Goal: Task Accomplishment & Management: Complete application form

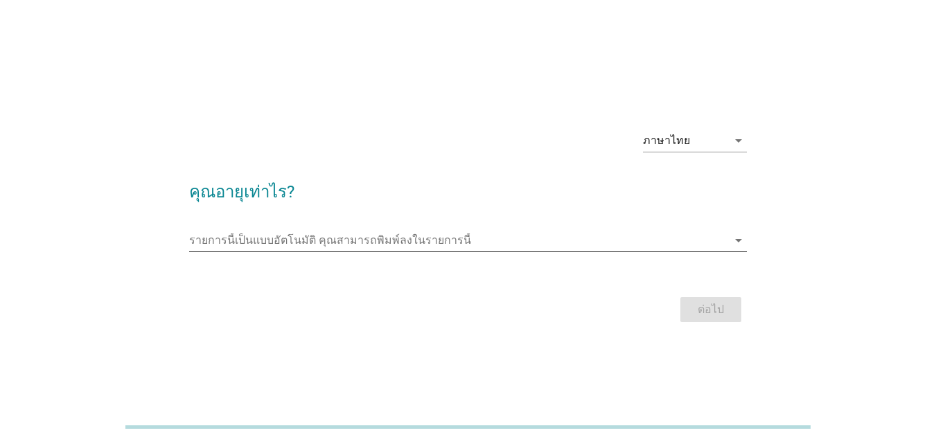
click at [414, 246] on input "รายการนี้เป็นแบบอัตโนมัติ คุณสามารถพิมพ์ลงในรายการนี้" at bounding box center [458, 240] width 538 height 22
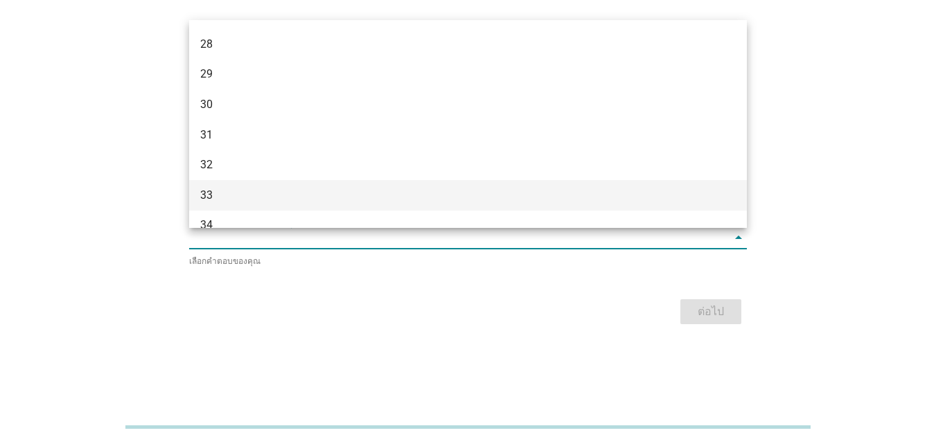
scroll to position [300, 0]
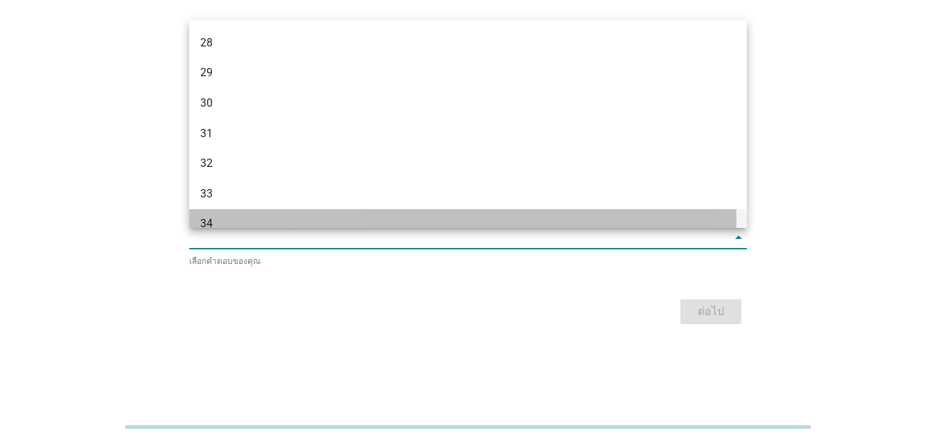
click at [263, 216] on div "34" at bounding box center [445, 224] width 491 height 17
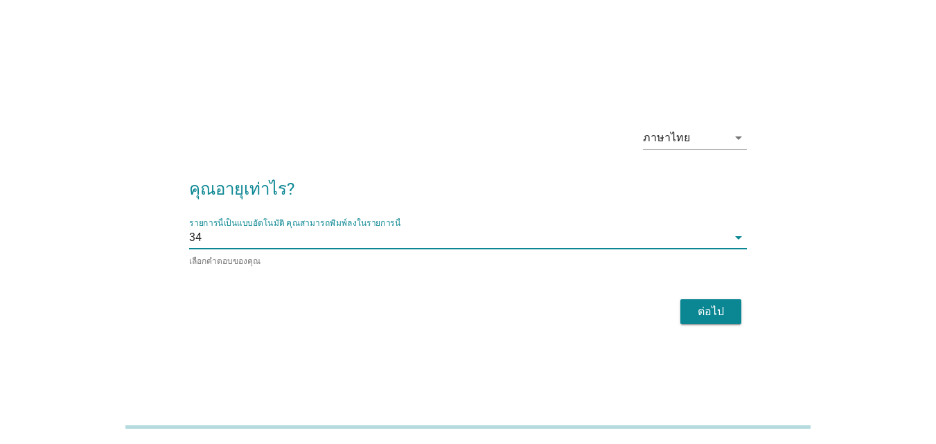
click at [700, 312] on div "ต่อไป" at bounding box center [711, 312] width 39 height 17
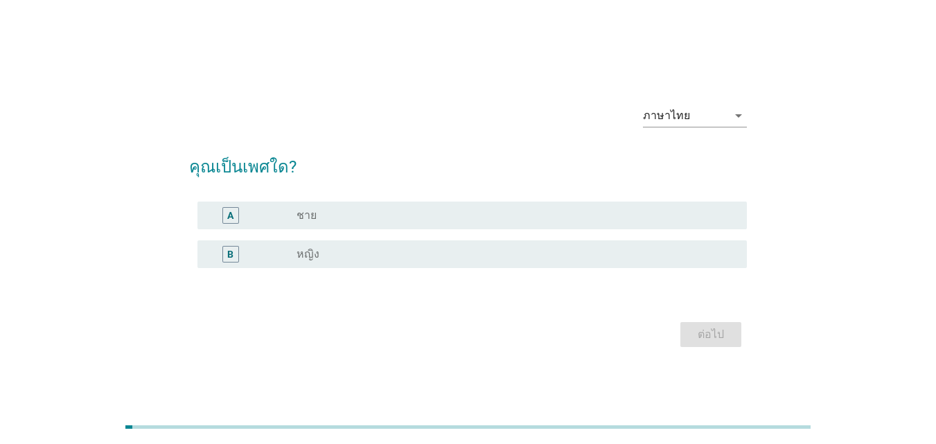
click at [325, 257] on div "radio_button_unchecked หญิง" at bounding box center [511, 254] width 428 height 14
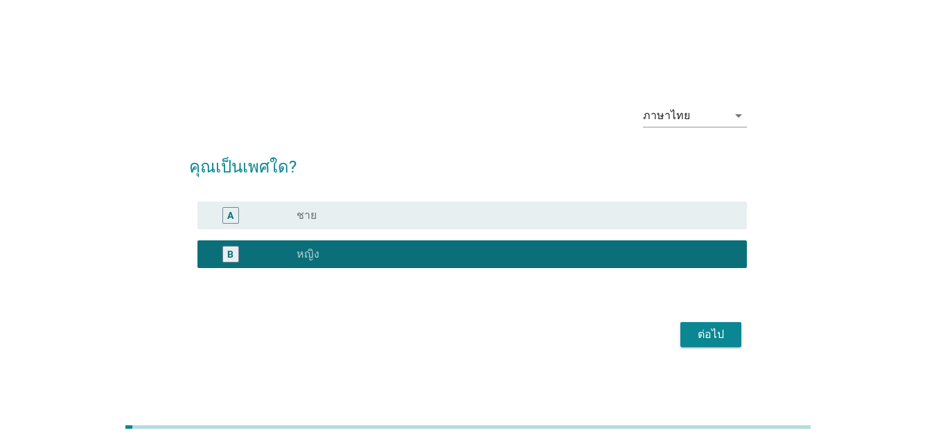
click at [705, 341] on div "ต่อไป" at bounding box center [711, 334] width 39 height 17
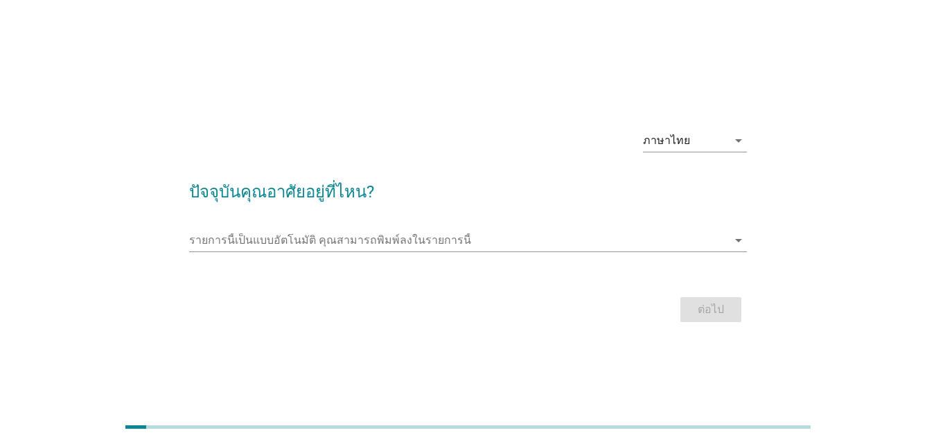
click at [578, 225] on div "รายการนี้เป็นแบบอัตโนมัติ [PERSON_NAME]พิมพ์ลงในรายการนี้ arrow_drop_down" at bounding box center [468, 243] width 558 height 44
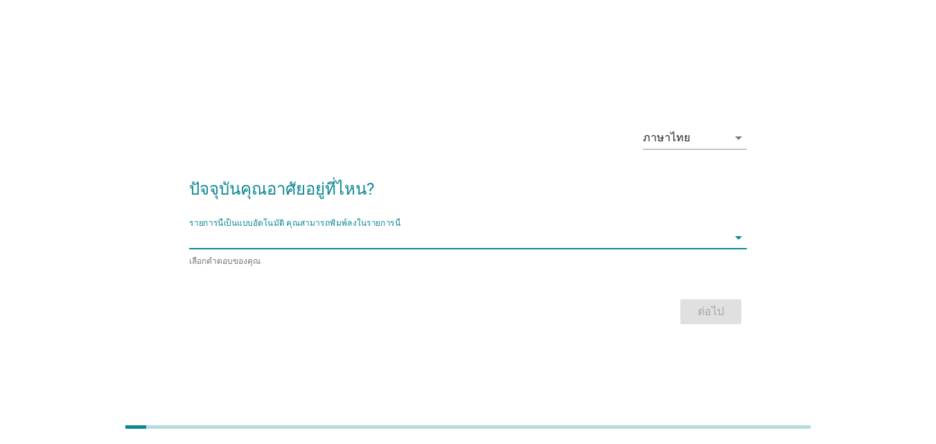
click at [593, 237] on input "รายการนี้เป็นแบบอัตโนมัติ คุณสามารถพิมพ์ลงในรายการนี้" at bounding box center [458, 238] width 538 height 22
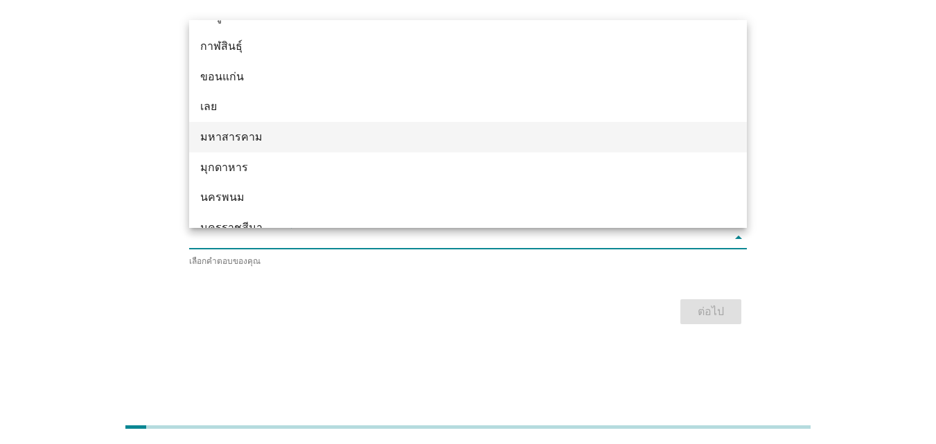
scroll to position [116, 0]
click at [287, 141] on div "มหาสารคาม" at bounding box center [445, 136] width 491 height 17
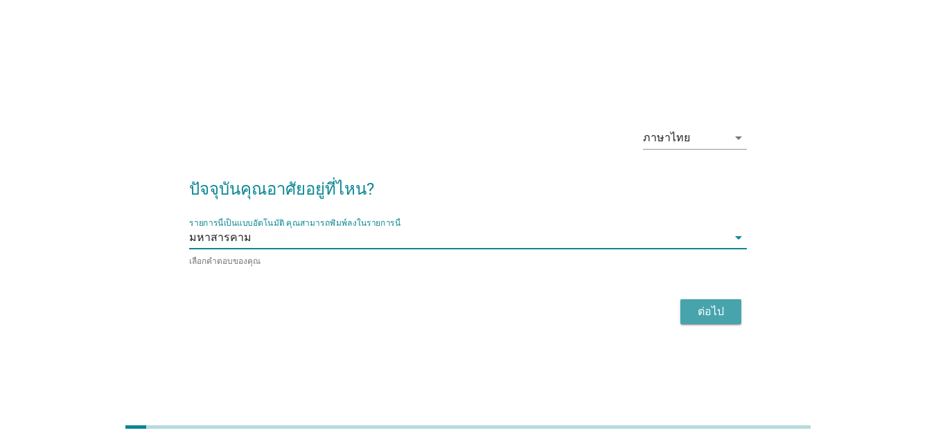
click at [697, 307] on div "ต่อไป" at bounding box center [711, 312] width 39 height 17
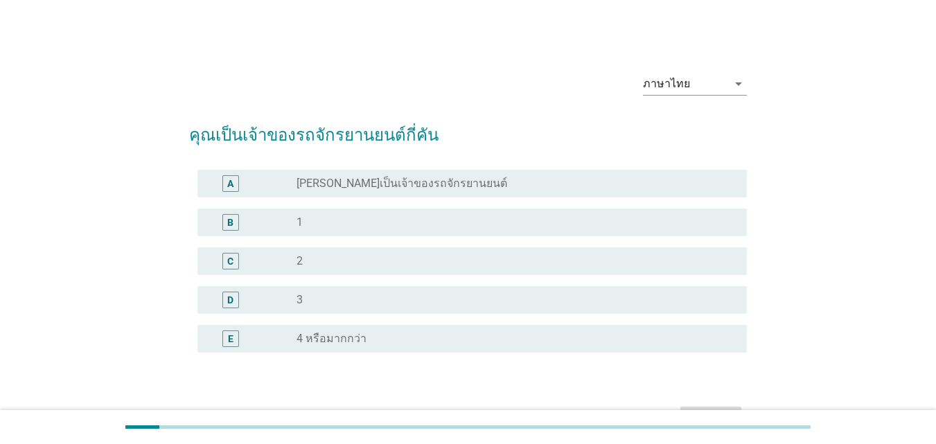
click at [371, 185] on label "[PERSON_NAME]เป็นเจ้าของรถจักรยานยนต์" at bounding box center [402, 184] width 211 height 14
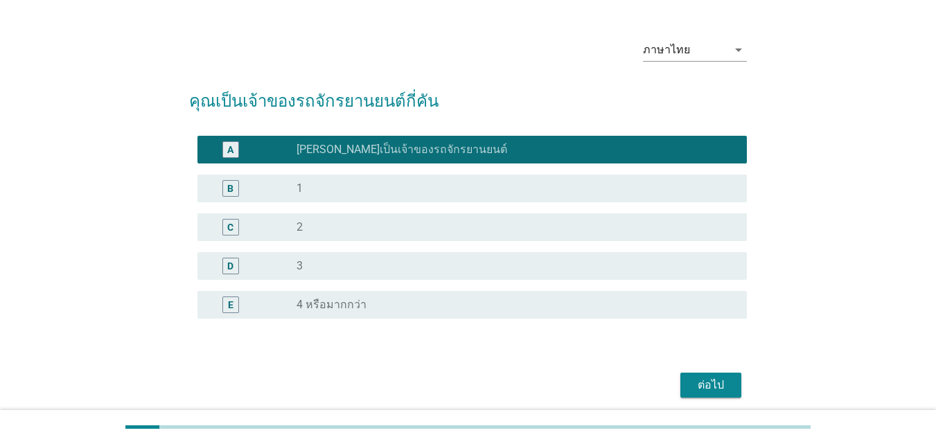
scroll to position [69, 0]
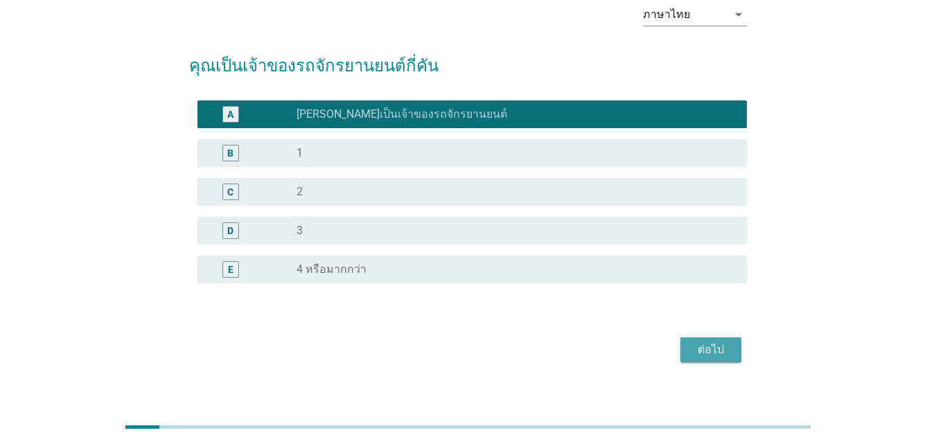
click at [706, 356] on div "ต่อไป" at bounding box center [711, 350] width 39 height 17
